Goal: Information Seeking & Learning: Find specific fact

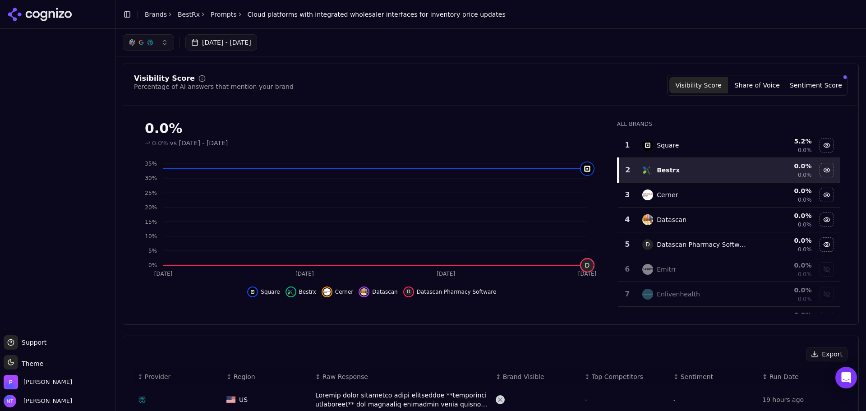
click at [217, 14] on link "Prompts" at bounding box center [224, 14] width 26 height 9
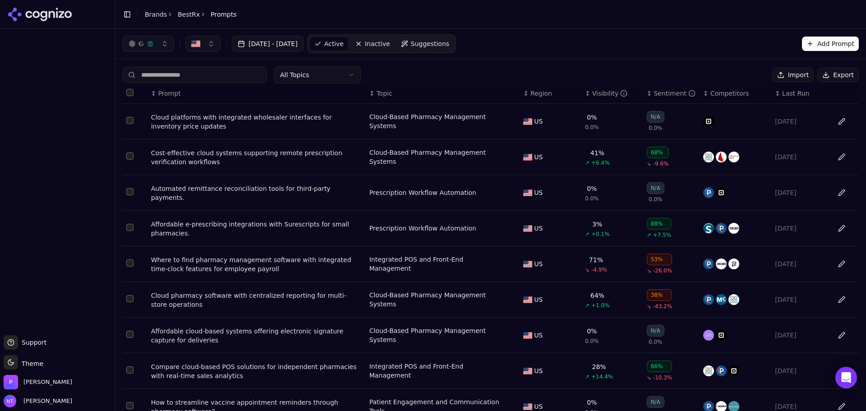
click at [181, 12] on link "BestRx" at bounding box center [189, 14] width 22 height 9
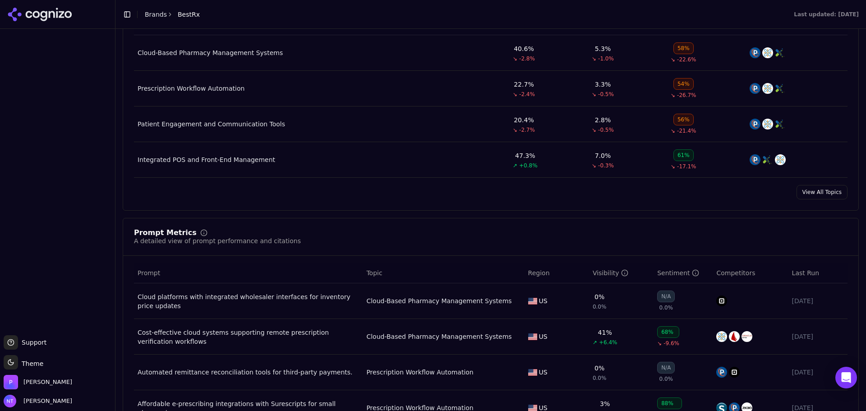
scroll to position [541, 0]
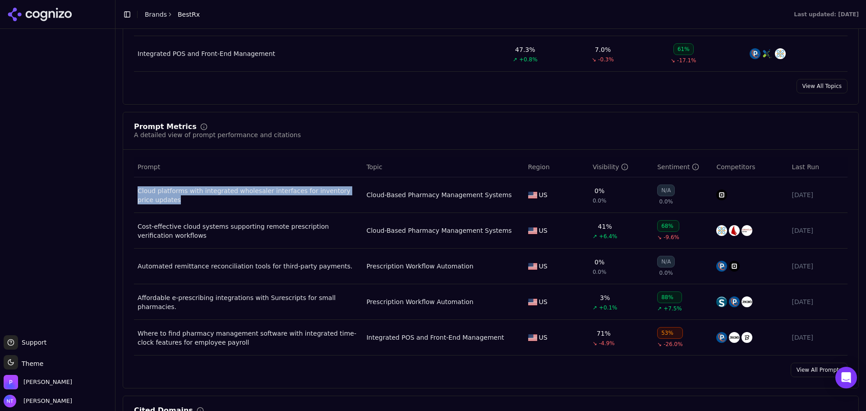
drag, startPoint x: 289, startPoint y: 209, endPoint x: 138, endPoint y: 192, distance: 151.1
click at [138, 192] on td "Cloud platforms with integrated wholesaler interfaces for inventory price updat…" at bounding box center [248, 195] width 229 height 36
copy div "Cloud platforms with integrated wholesaler interfaces for inventory price updat…"
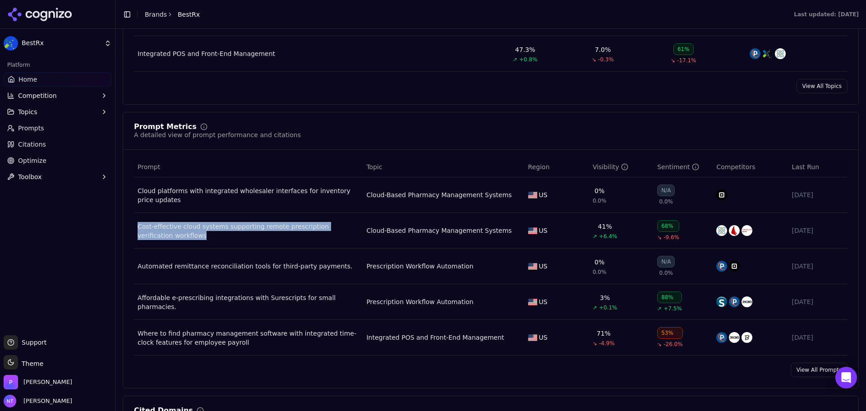
drag, startPoint x: 193, startPoint y: 241, endPoint x: 138, endPoint y: 227, distance: 57.2
click at [138, 227] on td "Cost-effective cloud systems supporting remote prescription verification workfl…" at bounding box center [248, 231] width 229 height 36
copy div "Cost-effective cloud systems supporting remote prescription verification workfl…"
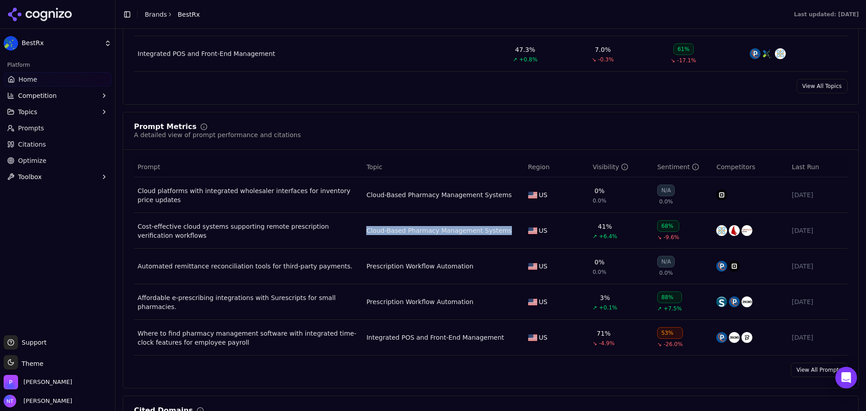
drag, startPoint x: 500, startPoint y: 240, endPoint x: 366, endPoint y: 234, distance: 134.1
click at [366, 234] on td "Cloud-Based Pharmacy Management Systems" at bounding box center [443, 231] width 161 height 36
copy div "Cloud-Based Pharmacy Management Systems"
